Goal: Navigation & Orientation: Go to known website

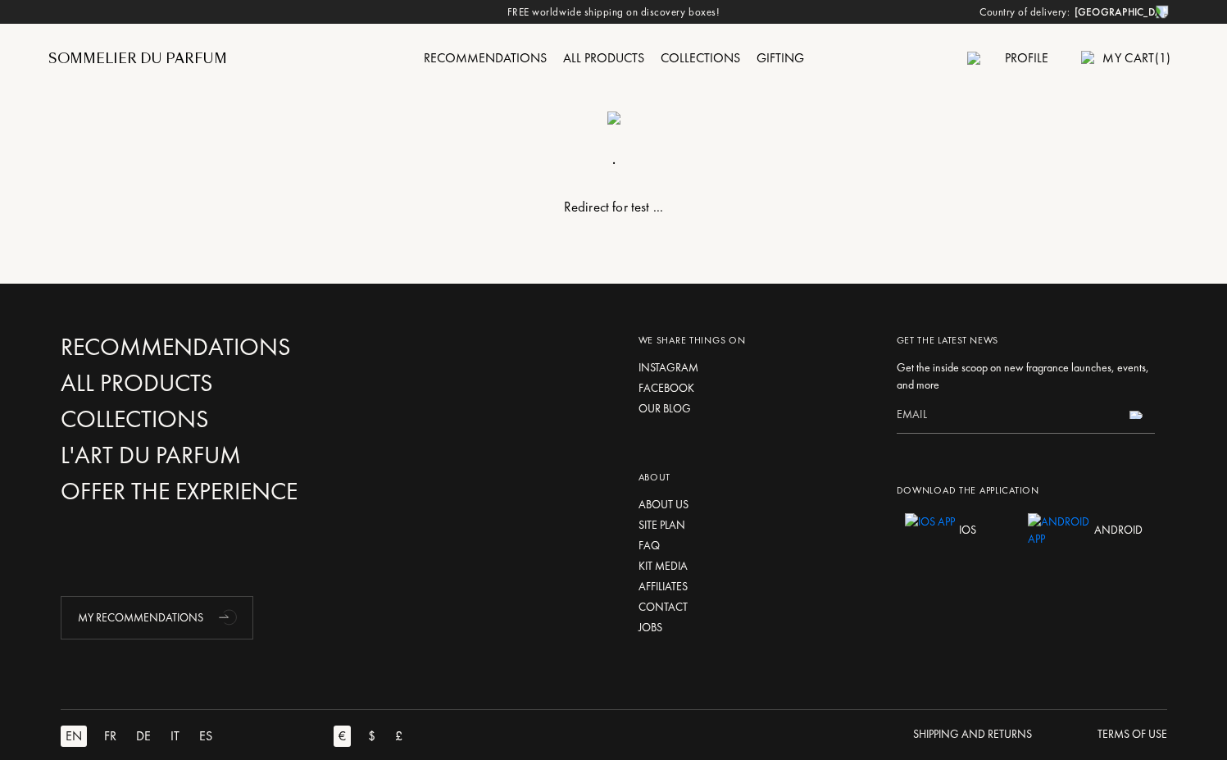
select select "FR"
drag, startPoint x: 562, startPoint y: 134, endPoint x: 816, endPoint y: 259, distance: 282.9
click at [792, 242] on div ". Redirect for test ..." at bounding box center [613, 142] width 1131 height 284
click at [838, 278] on div ". Redirect for test ..." at bounding box center [613, 142] width 1131 height 284
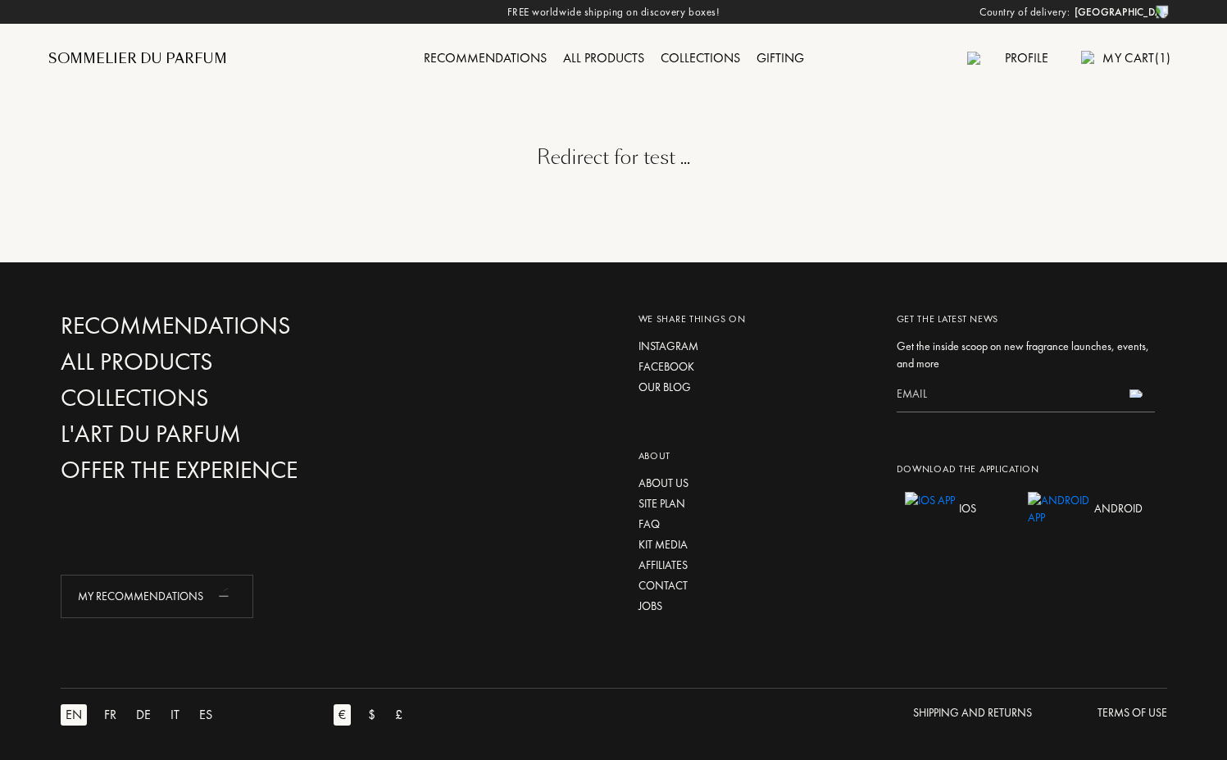
select select "FR"
drag, startPoint x: 638, startPoint y: 206, endPoint x: 776, endPoint y: 216, distance: 138.8
click at [767, 219] on div "Redirect for test ..." at bounding box center [613, 131] width 1131 height 262
click at [777, 216] on div "Redirect for test ..." at bounding box center [613, 131] width 1131 height 262
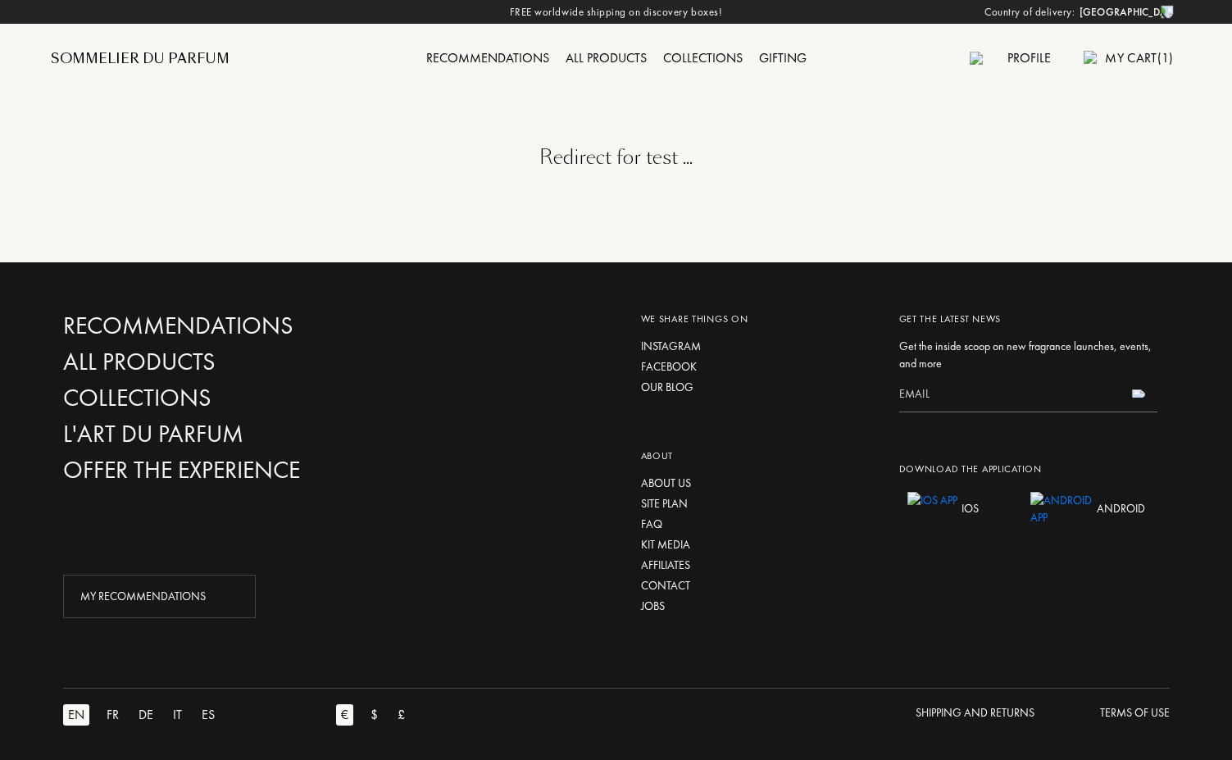
select select "FR"
click at [607, 125] on img at bounding box center [613, 117] width 13 height 13
select select "FR"
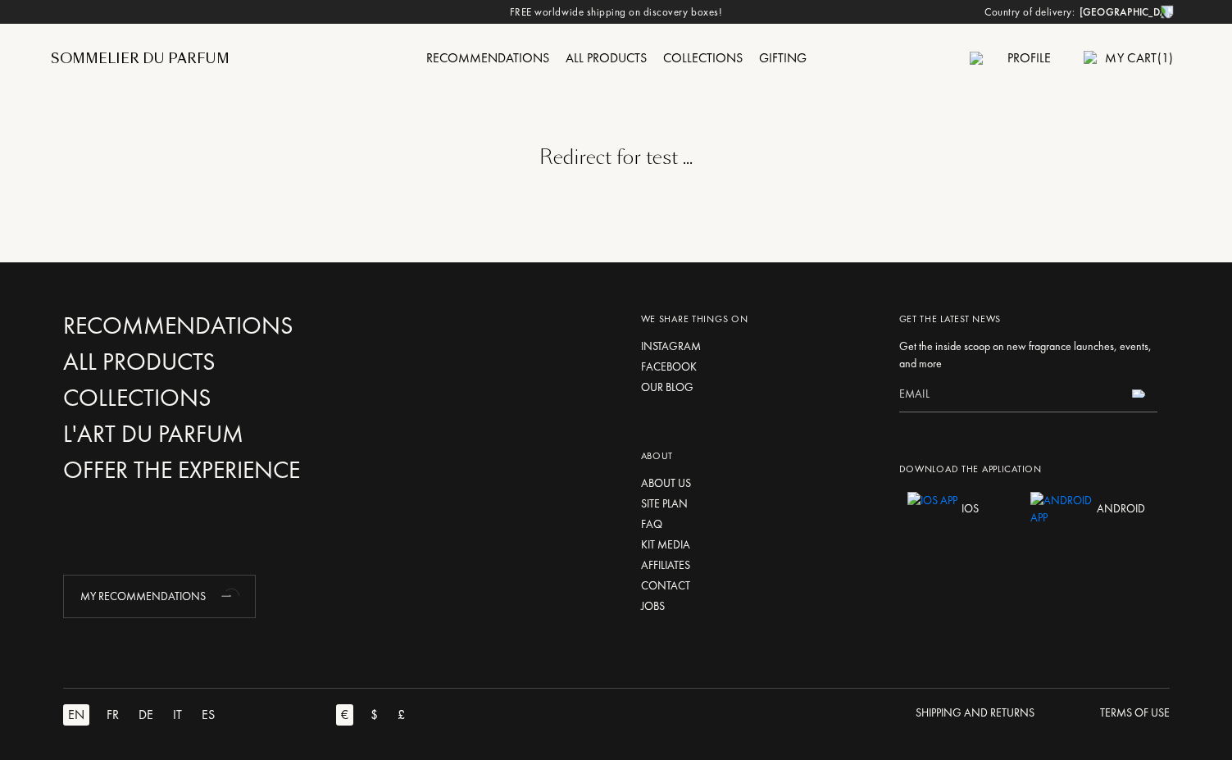
select select "FR"
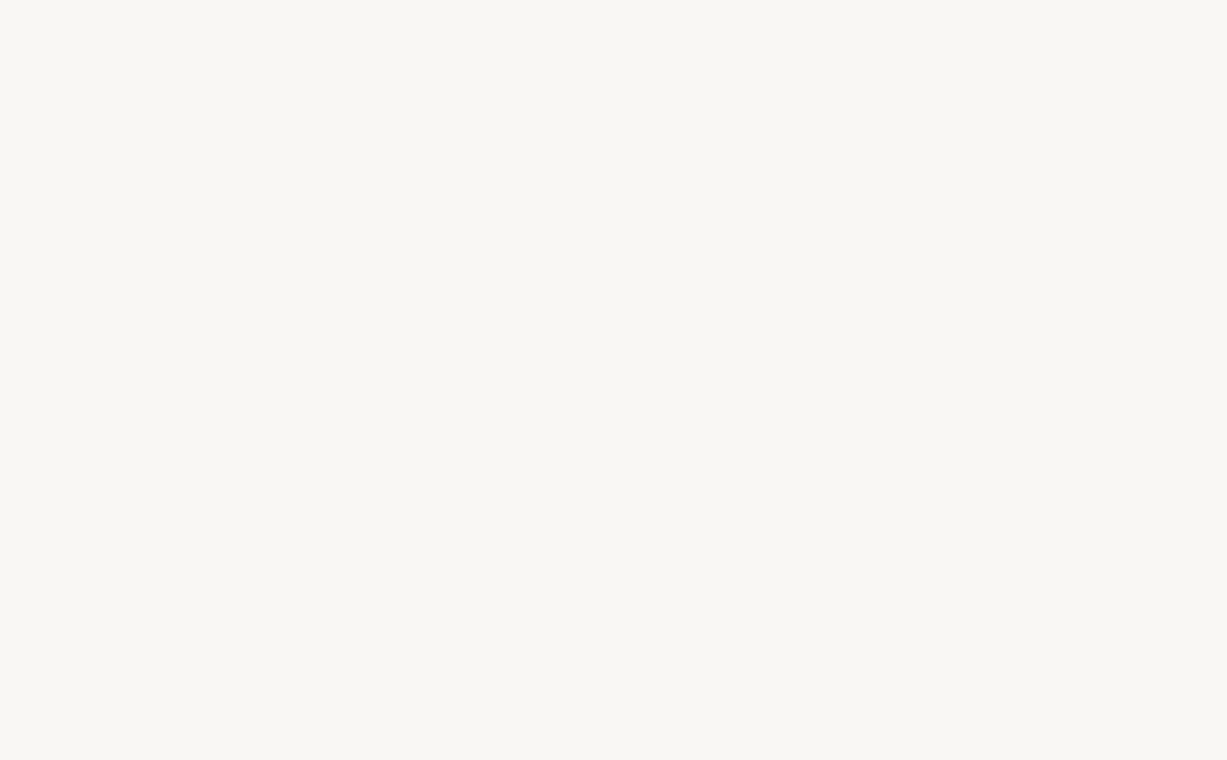
select select "FR"
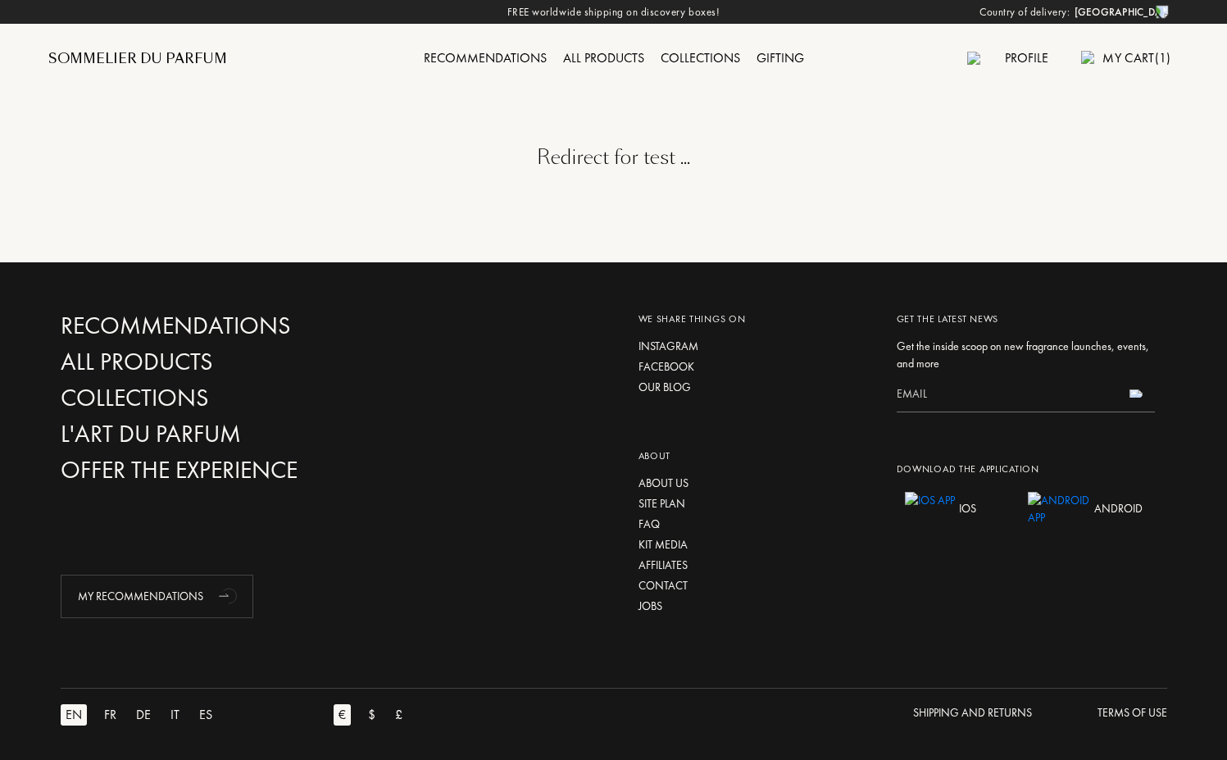
select select "FR"
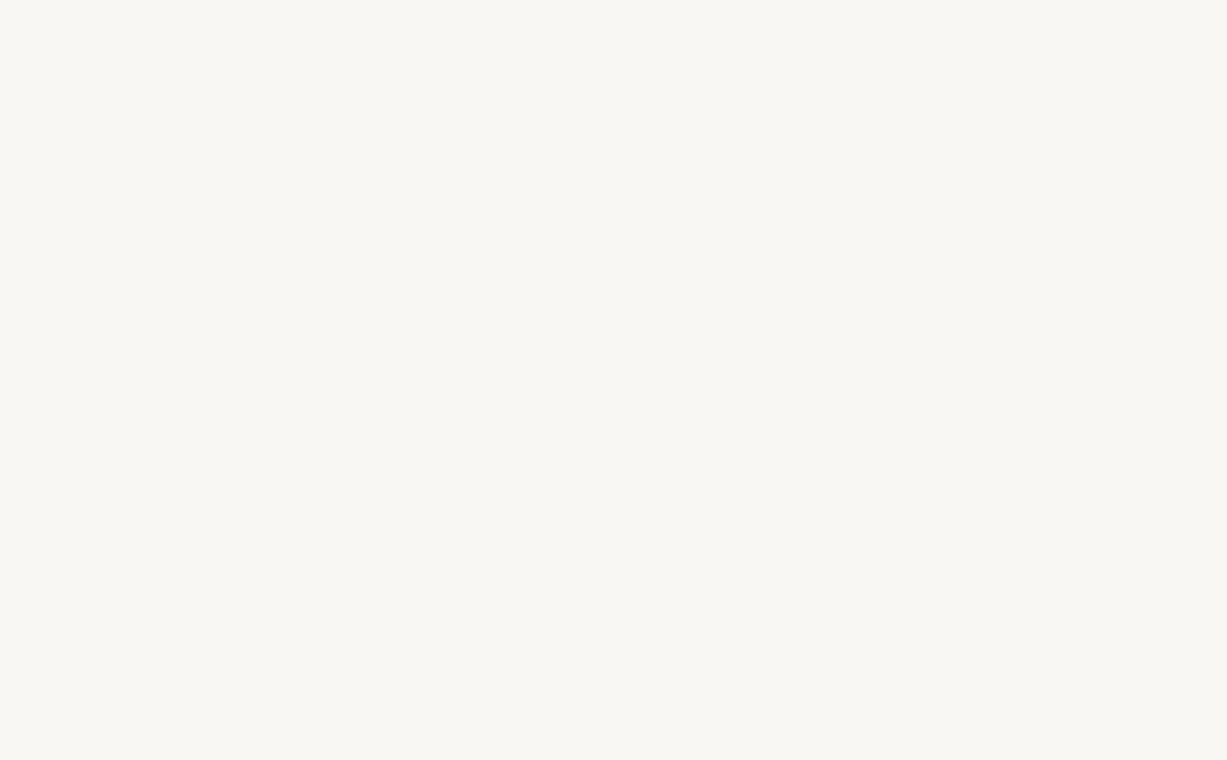
select select "FR"
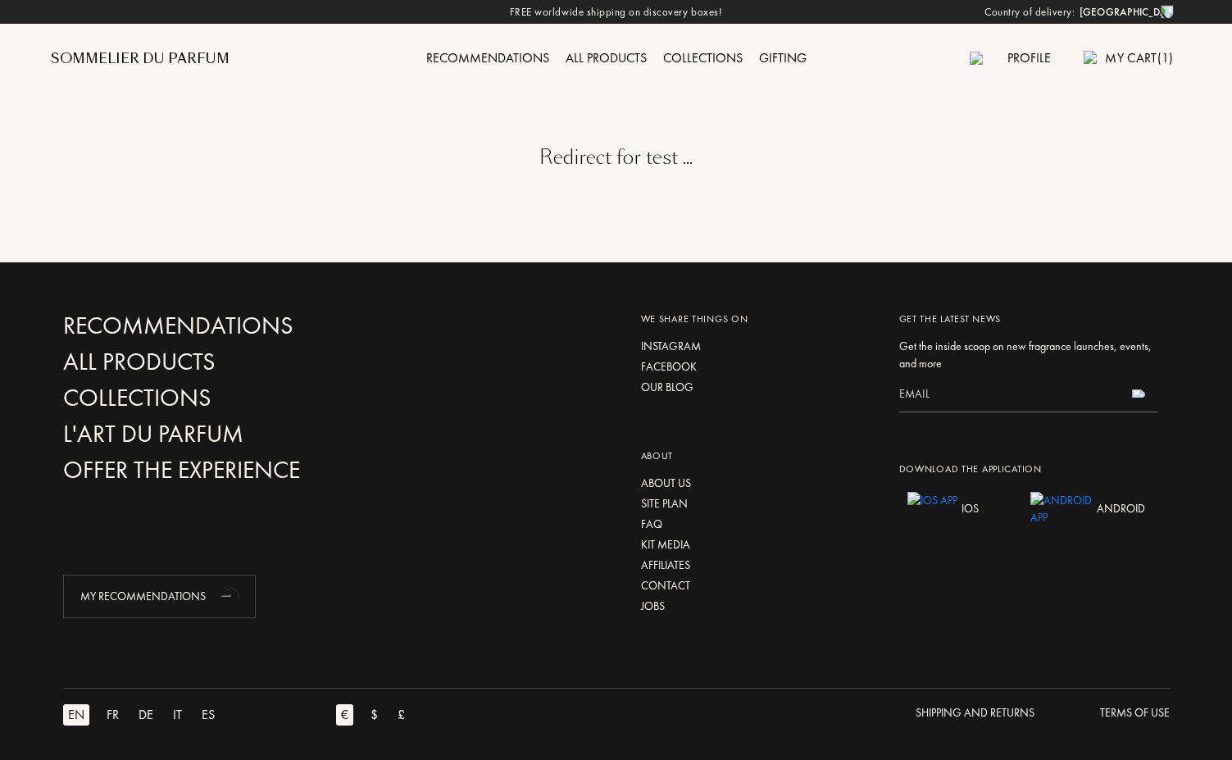
select select "FR"
